Goal: Task Accomplishment & Management: Manage account settings

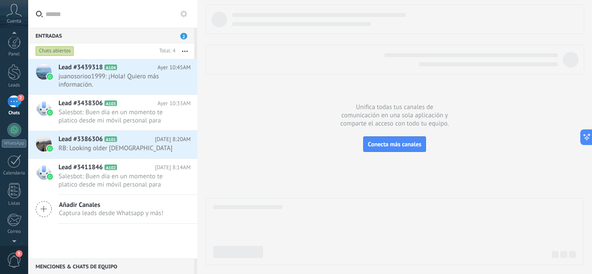
scroll to position [29, 0]
click at [20, 256] on span "3" at bounding box center [19, 253] width 7 height 7
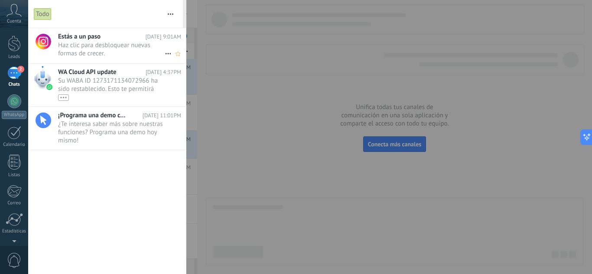
scroll to position [0, 0]
click at [140, 96] on div "•••" at bounding box center [111, 97] width 107 height 7
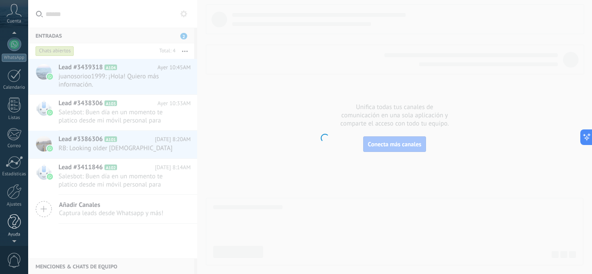
scroll to position [86, 0]
click at [10, 258] on span "0" at bounding box center [14, 260] width 15 height 15
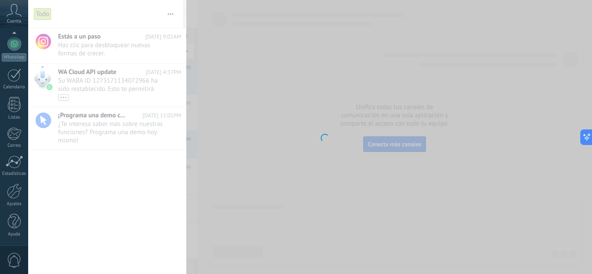
scroll to position [0, 0]
click at [88, 80] on body ".abccls-1,.abccls-2{fill-rule:evenodd}.abccls-2{fill:#fff} .abfcls-1{fill:none}…" at bounding box center [296, 137] width 592 height 274
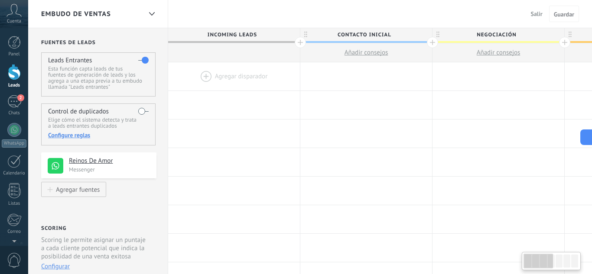
click at [245, 102] on div at bounding box center [296, 137] width 592 height 274
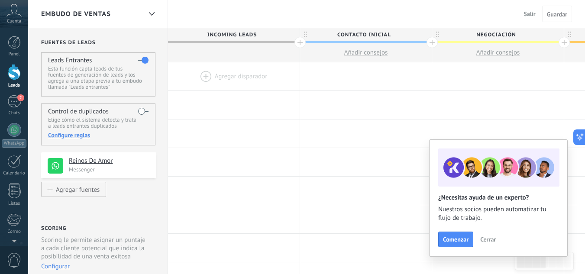
click at [493, 237] on span "Cerrar" at bounding box center [488, 239] width 16 height 6
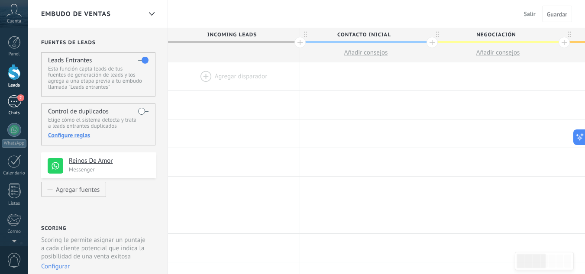
click at [14, 107] on div "2" at bounding box center [14, 101] width 14 height 13
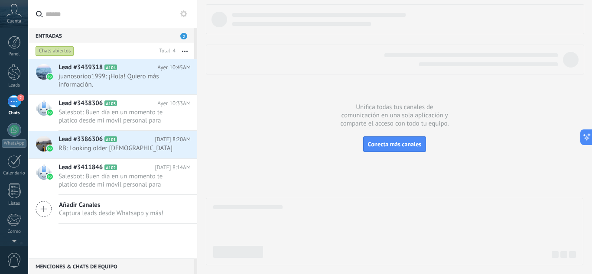
click at [10, 259] on span "0" at bounding box center [14, 260] width 15 height 15
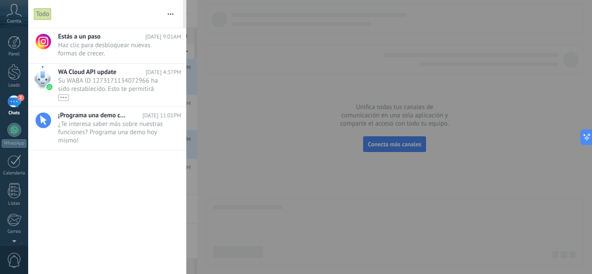
click at [266, 70] on div at bounding box center [296, 137] width 592 height 274
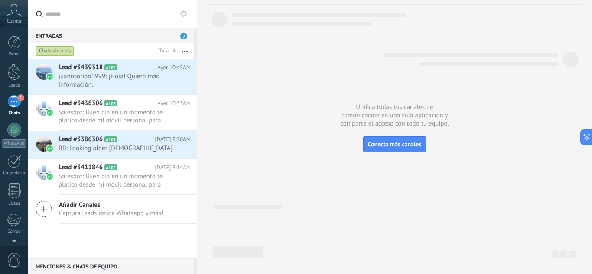
click at [112, 213] on span "Captura leads desde Whatsapp y más!" at bounding box center [111, 213] width 104 height 8
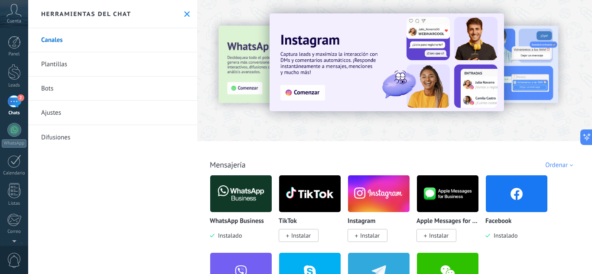
click at [185, 13] on icon at bounding box center [187, 14] width 6 height 6
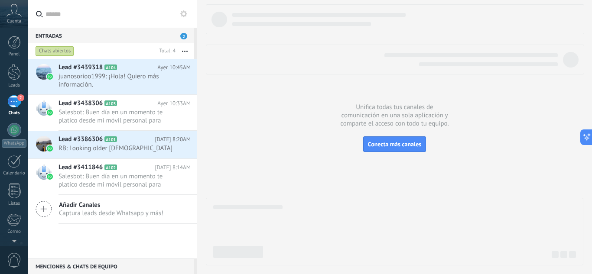
click at [58, 53] on div "Chats abiertos" at bounding box center [55, 51] width 39 height 10
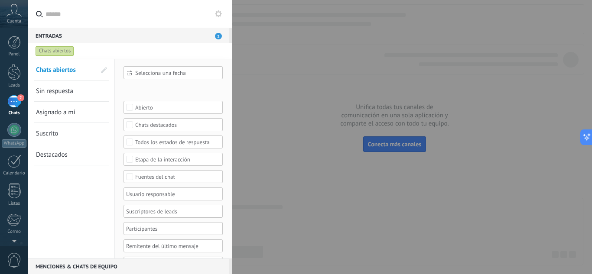
click at [58, 53] on div "Chats abiertos" at bounding box center [55, 51] width 39 height 10
click at [332, 100] on div at bounding box center [296, 137] width 592 height 274
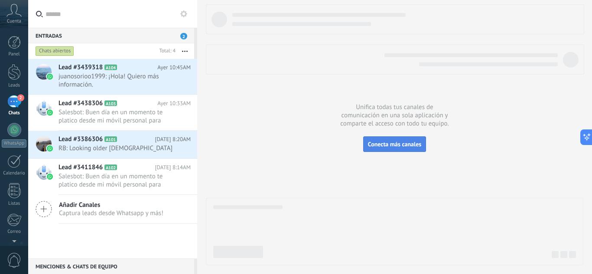
click at [404, 146] on span "Conecta más canales" at bounding box center [394, 144] width 53 height 8
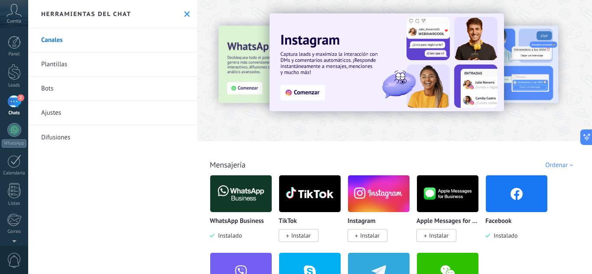
click at [184, 18] on div "Herramientas del chat" at bounding box center [112, 14] width 169 height 28
click at [182, 10] on div "Herramientas del chat" at bounding box center [112, 14] width 169 height 28
click at [188, 14] on div "Herramientas del chat" at bounding box center [112, 14] width 169 height 28
click at [184, 15] on icon at bounding box center [187, 14] width 6 height 6
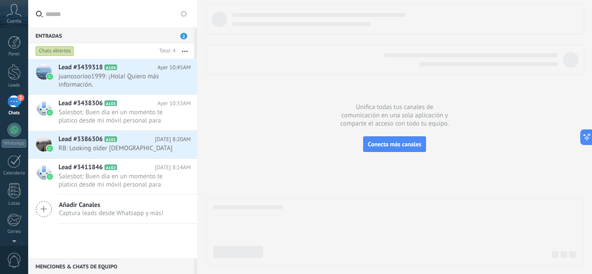
click at [12, 17] on div "Cuenta" at bounding box center [14, 14] width 28 height 28
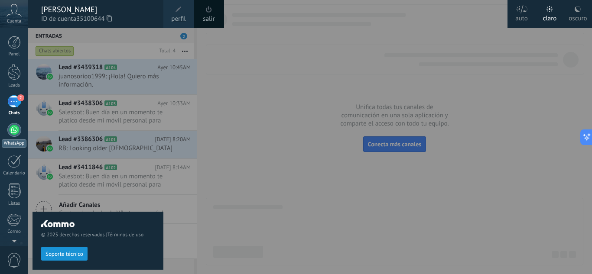
click at [11, 130] on div at bounding box center [14, 130] width 14 height 14
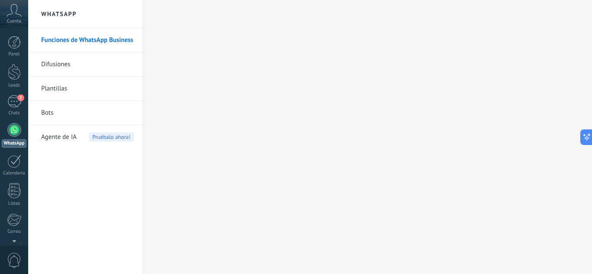
click at [81, 39] on link "Funciones de WhatsApp Business" at bounding box center [87, 40] width 93 height 24
click at [88, 60] on link "Difusiones" at bounding box center [87, 64] width 93 height 24
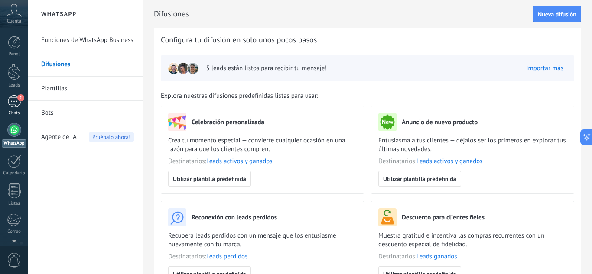
click at [13, 108] on link "2 Chats" at bounding box center [14, 105] width 28 height 21
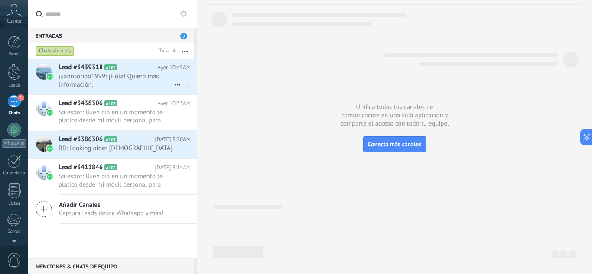
click at [132, 68] on h2 "Lead #3439318 A104" at bounding box center [107, 67] width 99 height 9
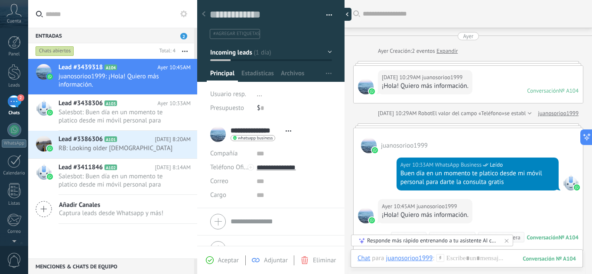
click at [347, 10] on div at bounding box center [344, 14] width 13 height 13
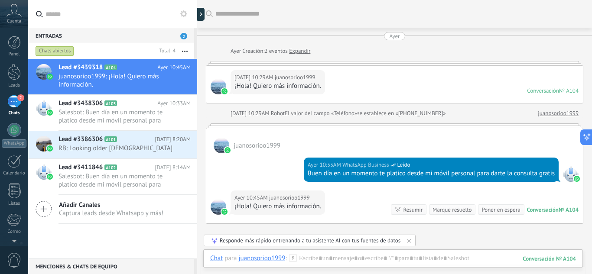
click at [182, 10] on icon at bounding box center [183, 13] width 7 height 7
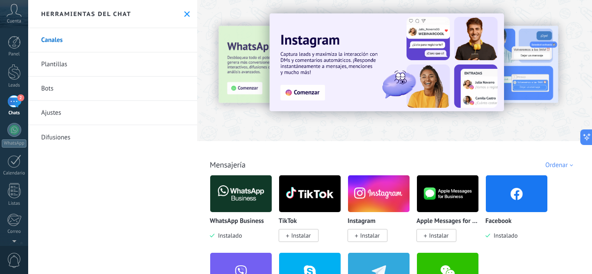
click at [246, 205] on img at bounding box center [241, 194] width 62 height 42
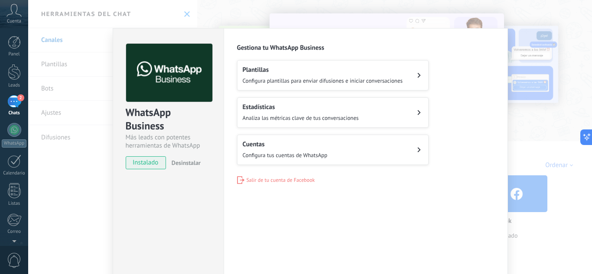
click at [373, 146] on button "Cuentas Configura tus cuentas de WhatsApp" at bounding box center [332, 150] width 191 height 30
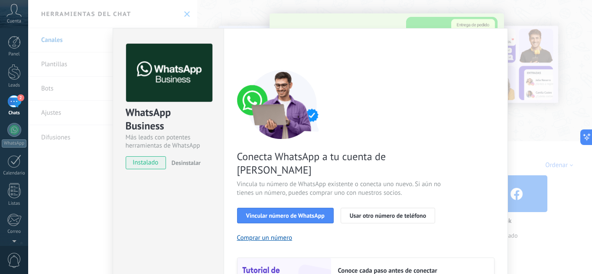
click at [251, 106] on img at bounding box center [282, 104] width 91 height 69
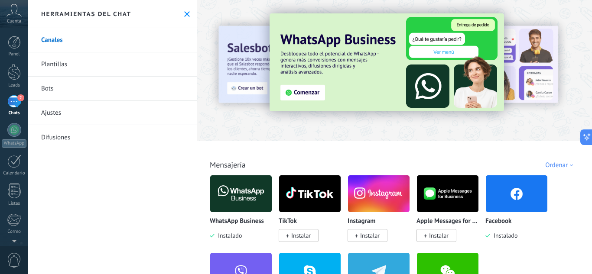
scroll to position [101, 0]
click at [58, 110] on link "Ajustes" at bounding box center [112, 113] width 169 height 24
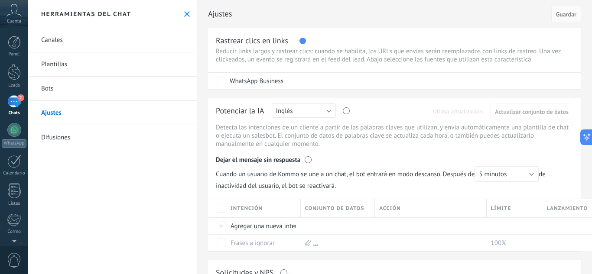
click at [17, 105] on div "2" at bounding box center [14, 101] width 14 height 13
click at [185, 14] on icon at bounding box center [187, 14] width 6 height 6
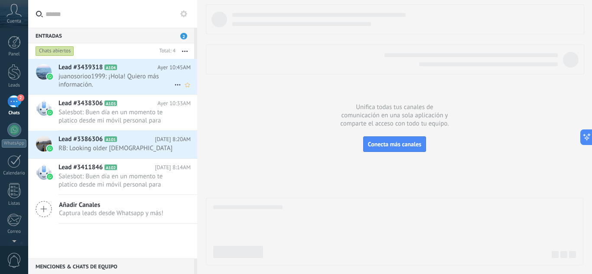
click at [98, 69] on span "Lead #3439318" at bounding box center [80, 67] width 44 height 9
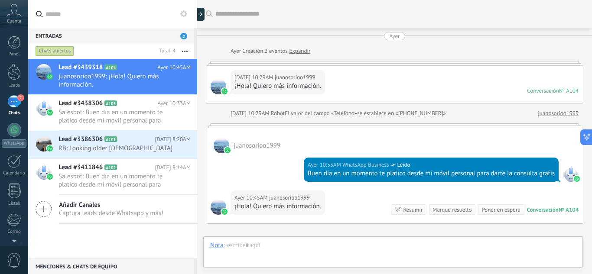
scroll to position [101, 0]
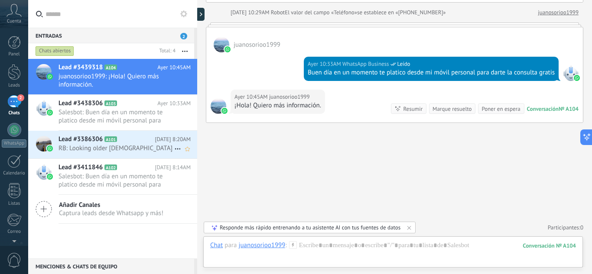
click at [87, 157] on div "Lead #3386306 A101 [DATE] 8:20AM RB: Looking older [DEMOGRAPHIC_DATA]" at bounding box center [127, 144] width 139 height 27
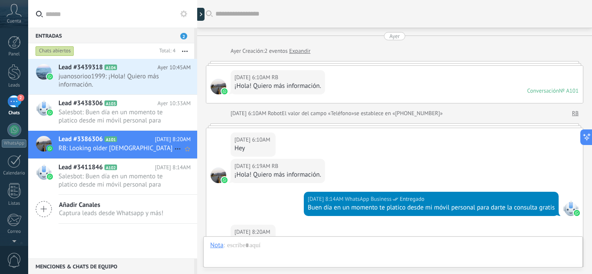
scroll to position [162, 0]
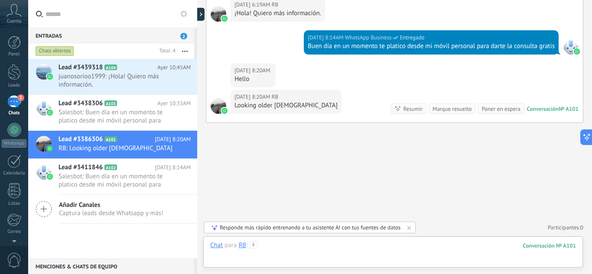
click at [296, 250] on div at bounding box center [393, 254] width 366 height 26
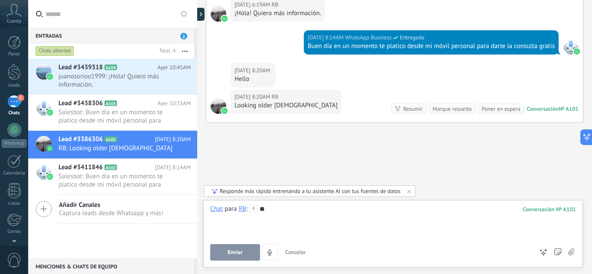
click at [237, 251] on span "Enviar" at bounding box center [234, 252] width 15 height 6
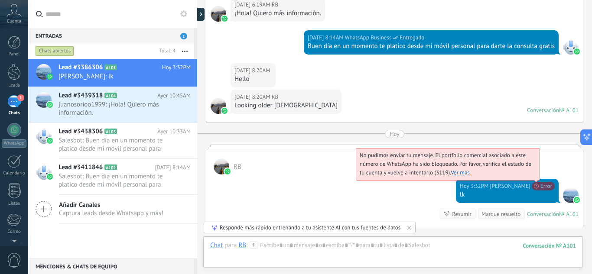
click at [458, 170] on link "Ver más" at bounding box center [459, 172] width 19 height 7
